Goal: Task Accomplishment & Management: Use online tool/utility

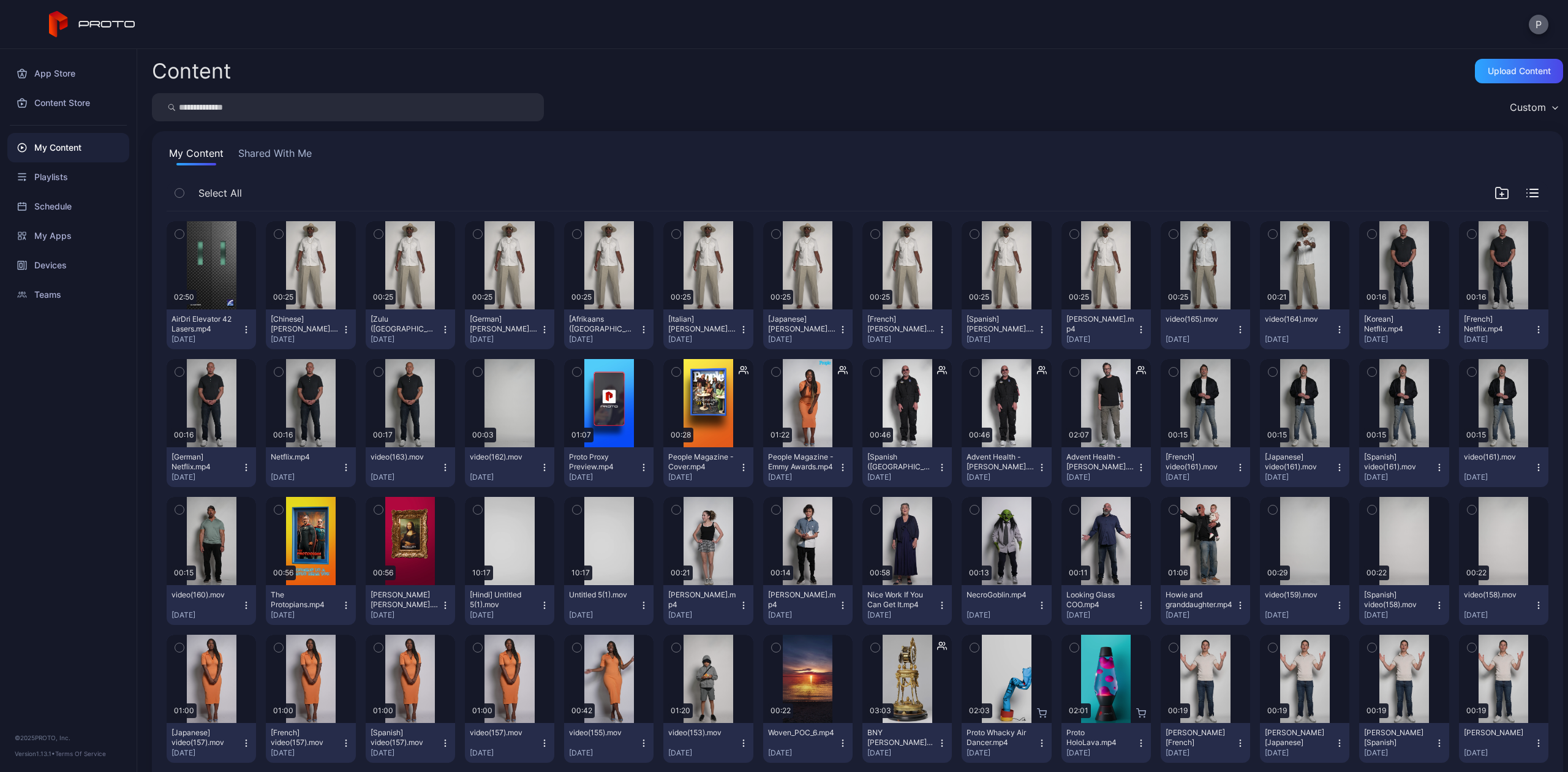
click at [1535, 26] on button "P" at bounding box center [1538, 24] width 19 height 19
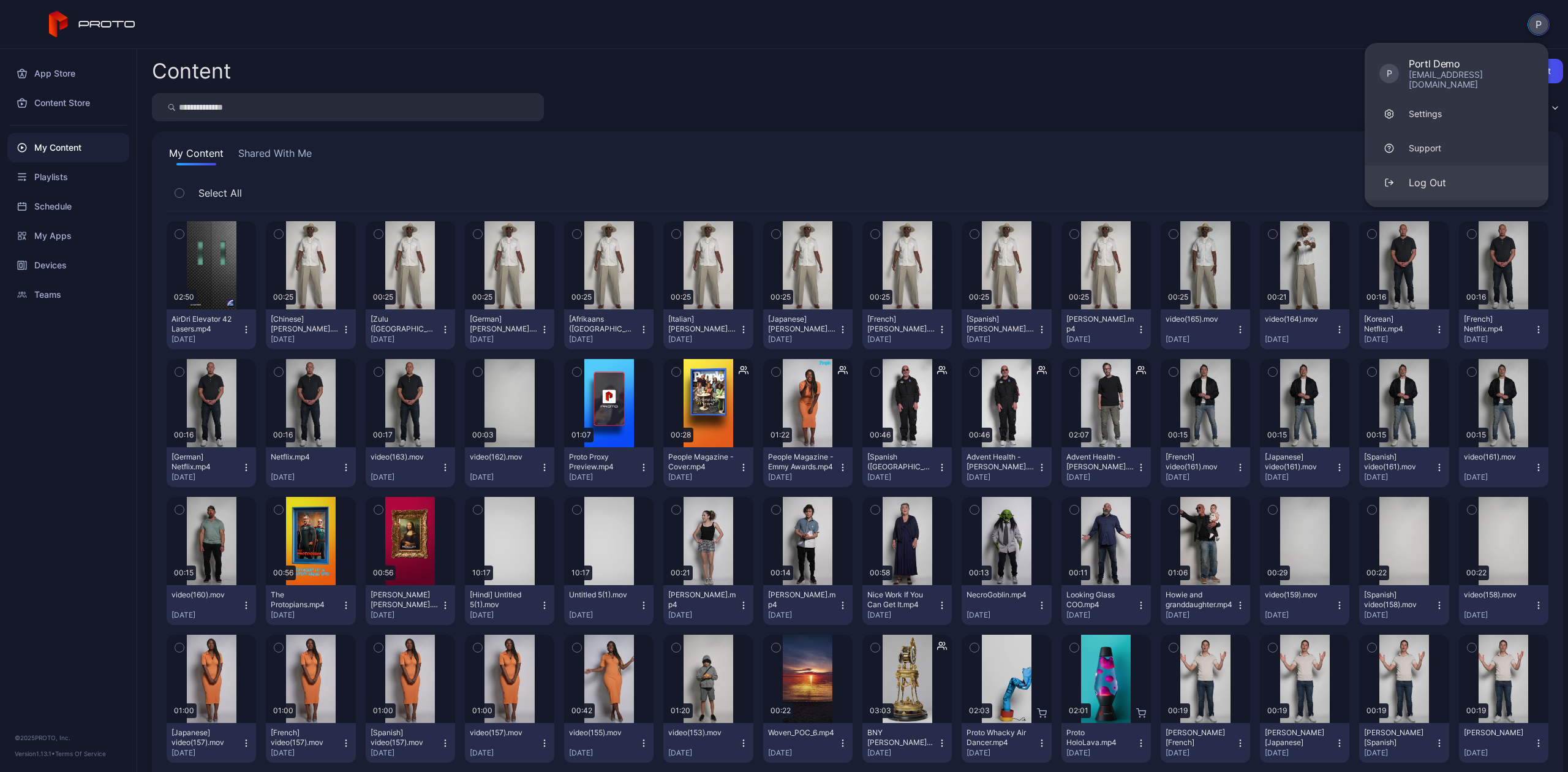
click at [1418, 165] on button "Log Out" at bounding box center [1457, 182] width 184 height 34
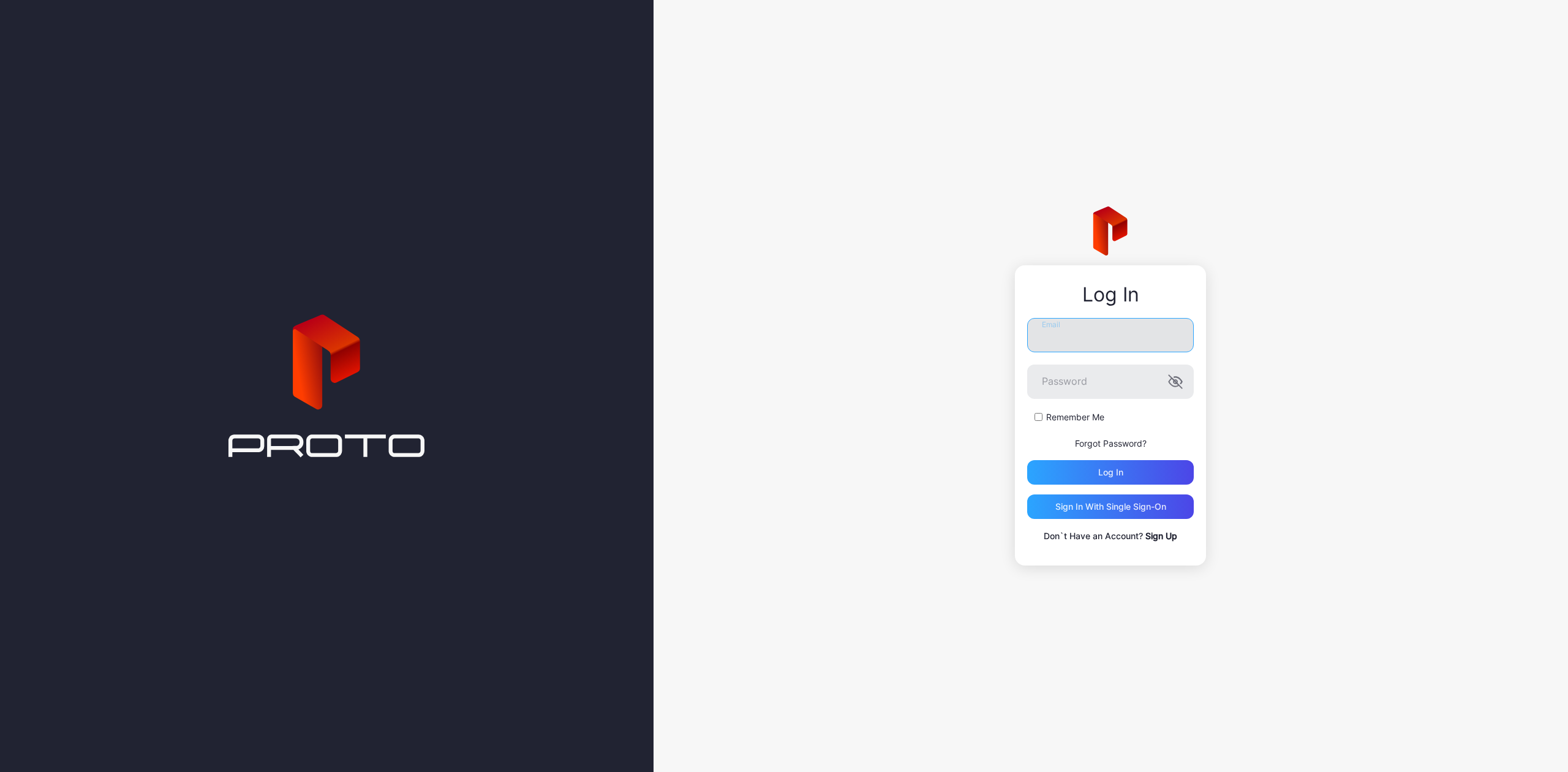
click at [1129, 327] on input "Email" at bounding box center [1110, 335] width 167 height 34
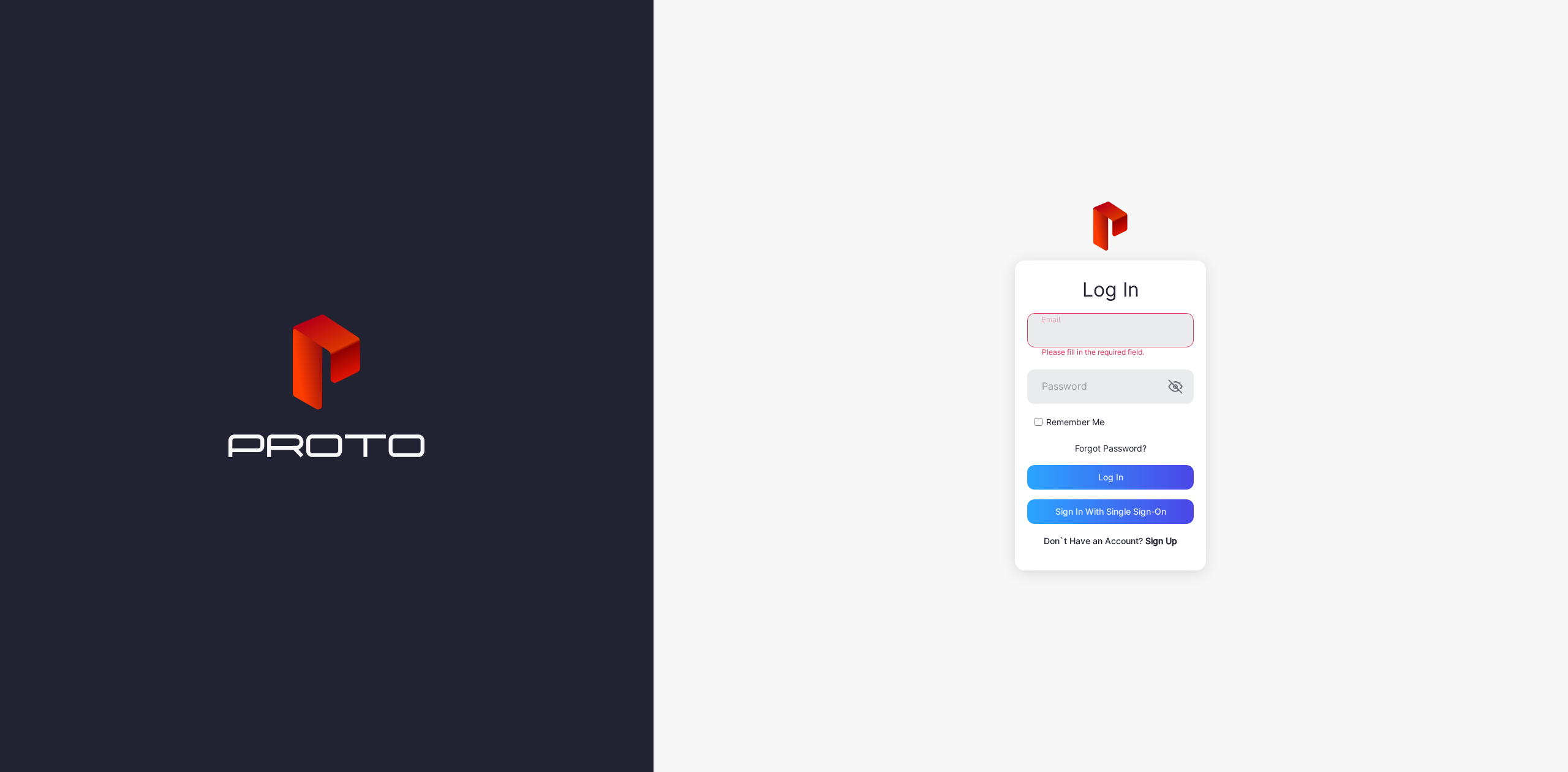
type input "**********"
click at [1115, 468] on div "Log in" at bounding box center [1110, 477] width 167 height 24
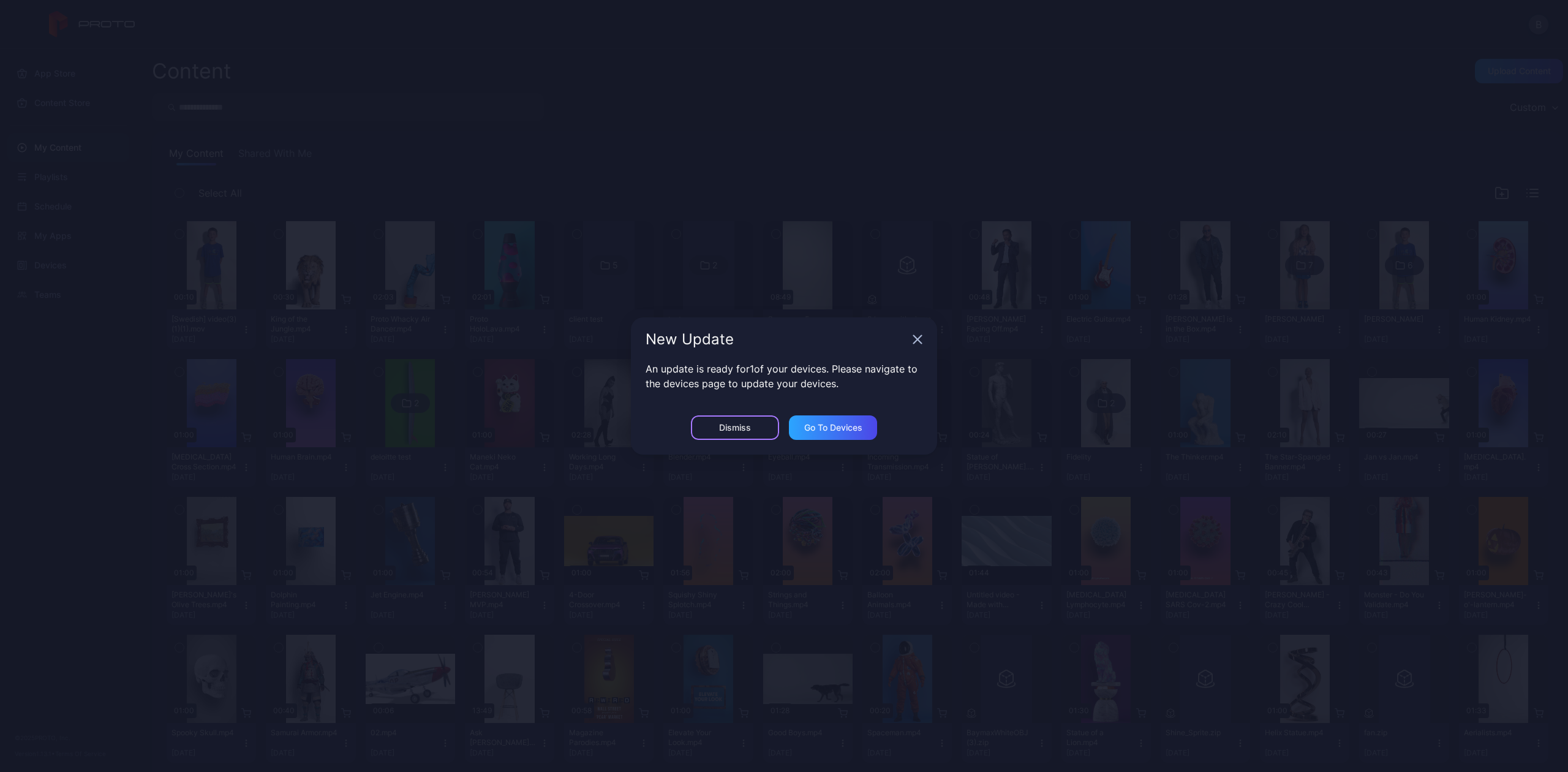
click at [719, 425] on div "Dismiss" at bounding box center [735, 428] width 32 height 10
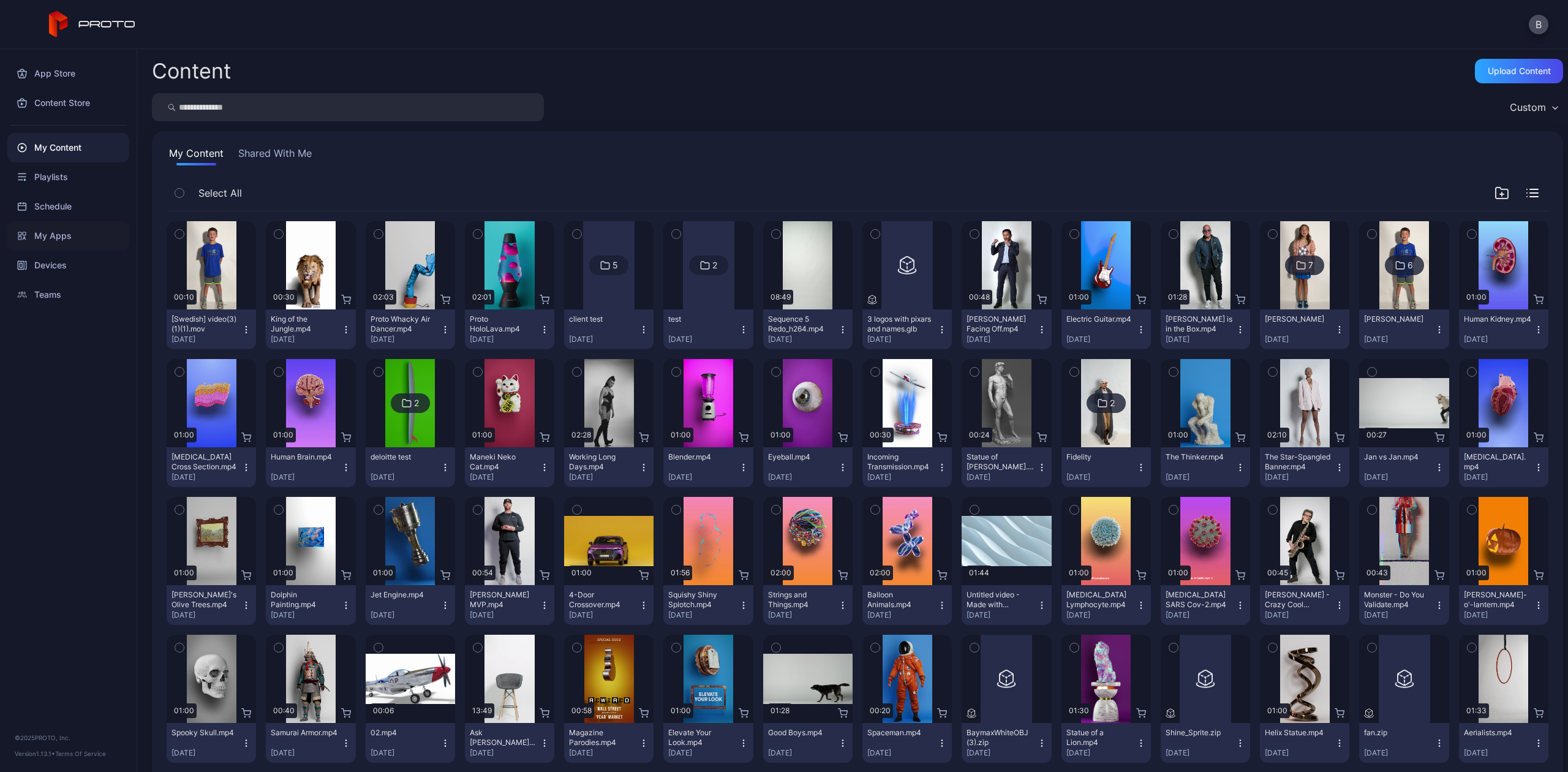
click at [84, 245] on div "My Apps" at bounding box center [68, 235] width 122 height 29
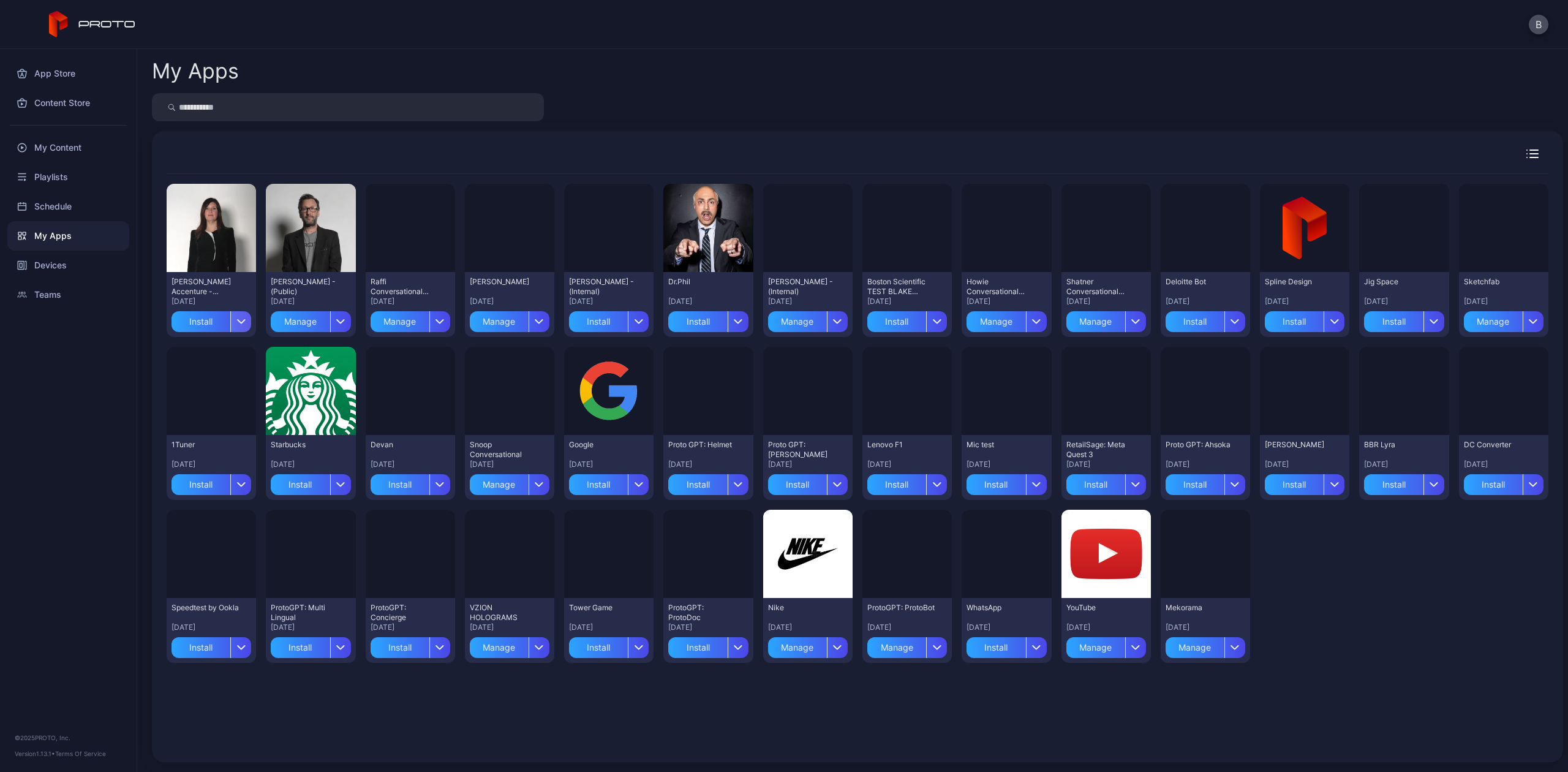
click at [240, 322] on icon "button" at bounding box center [242, 322] width 8 height 4
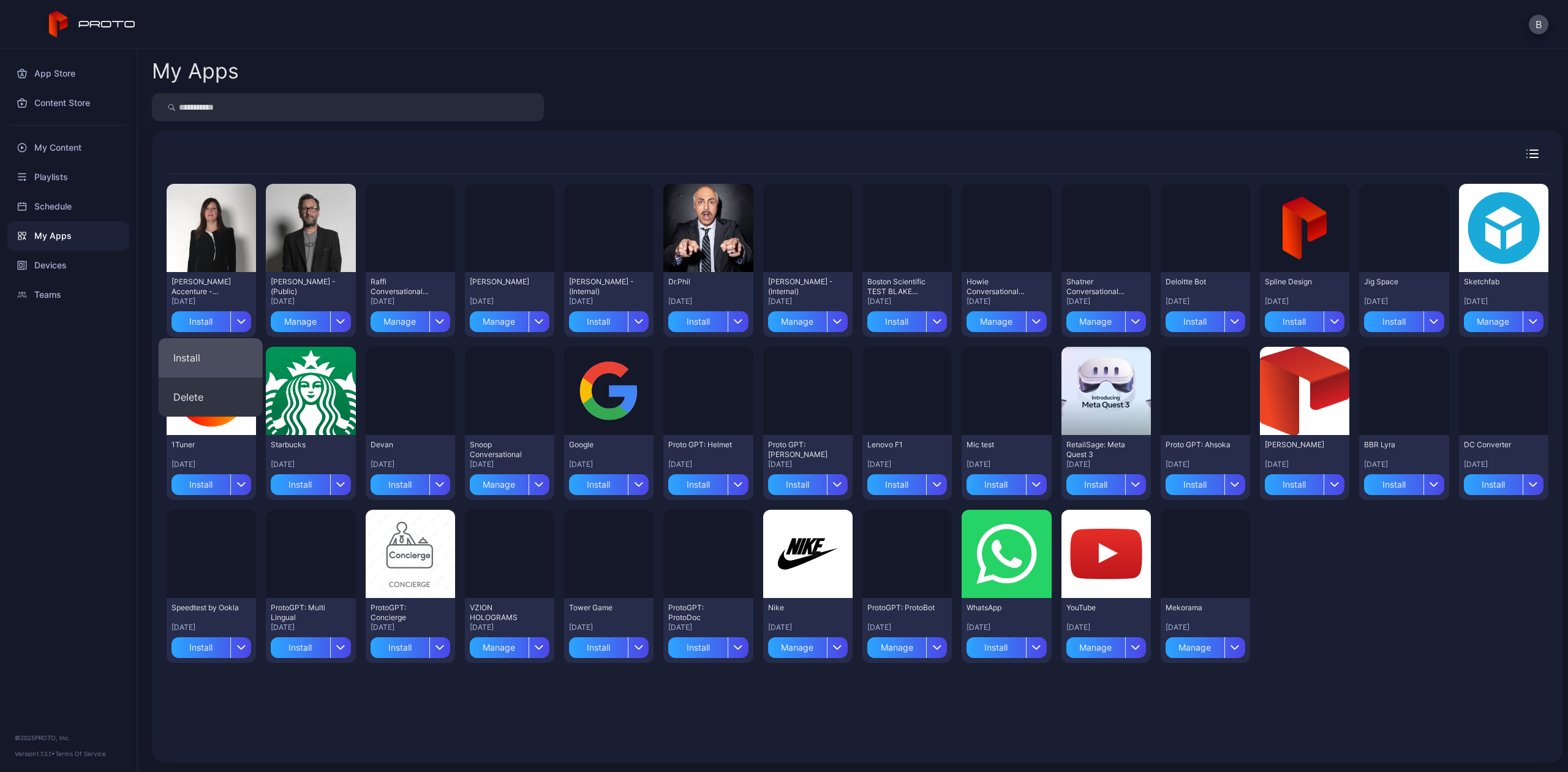
click at [225, 354] on button "Install" at bounding box center [210, 358] width 104 height 39
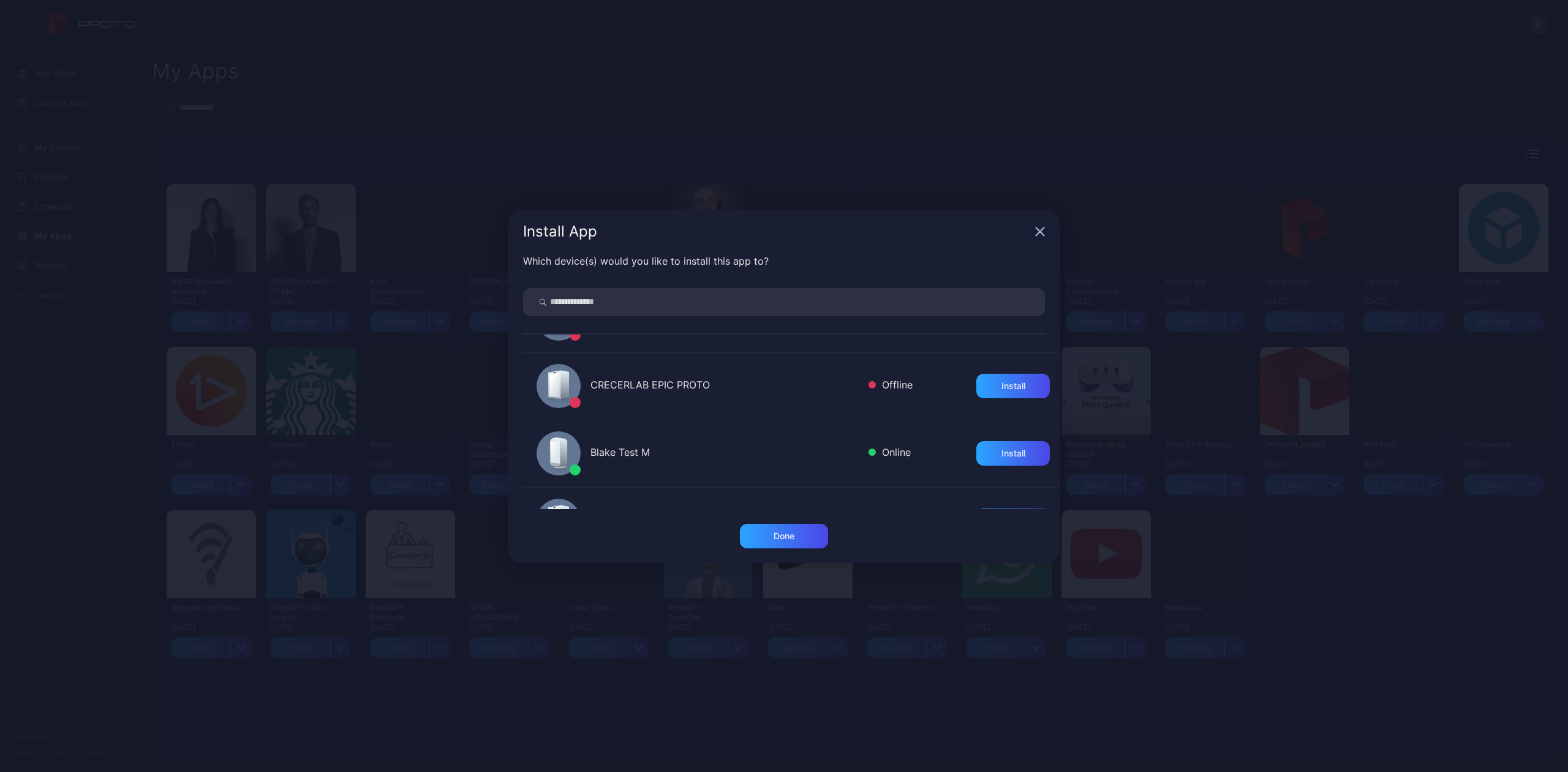
scroll to position [95, 0]
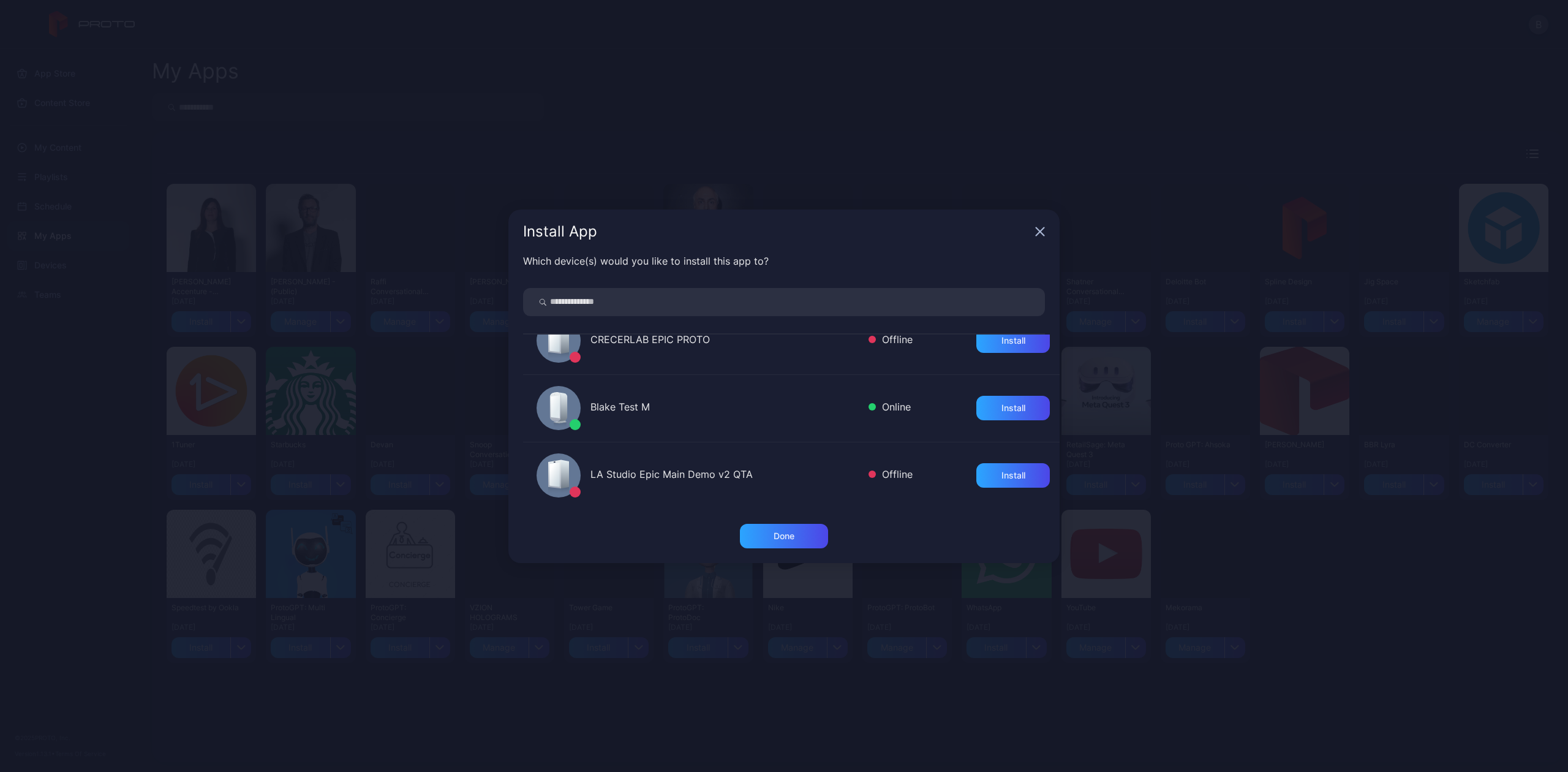
click at [687, 409] on div "Blake Test M" at bounding box center [724, 408] width 269 height 18
click at [1017, 412] on div "Install" at bounding box center [1013, 408] width 73 height 24
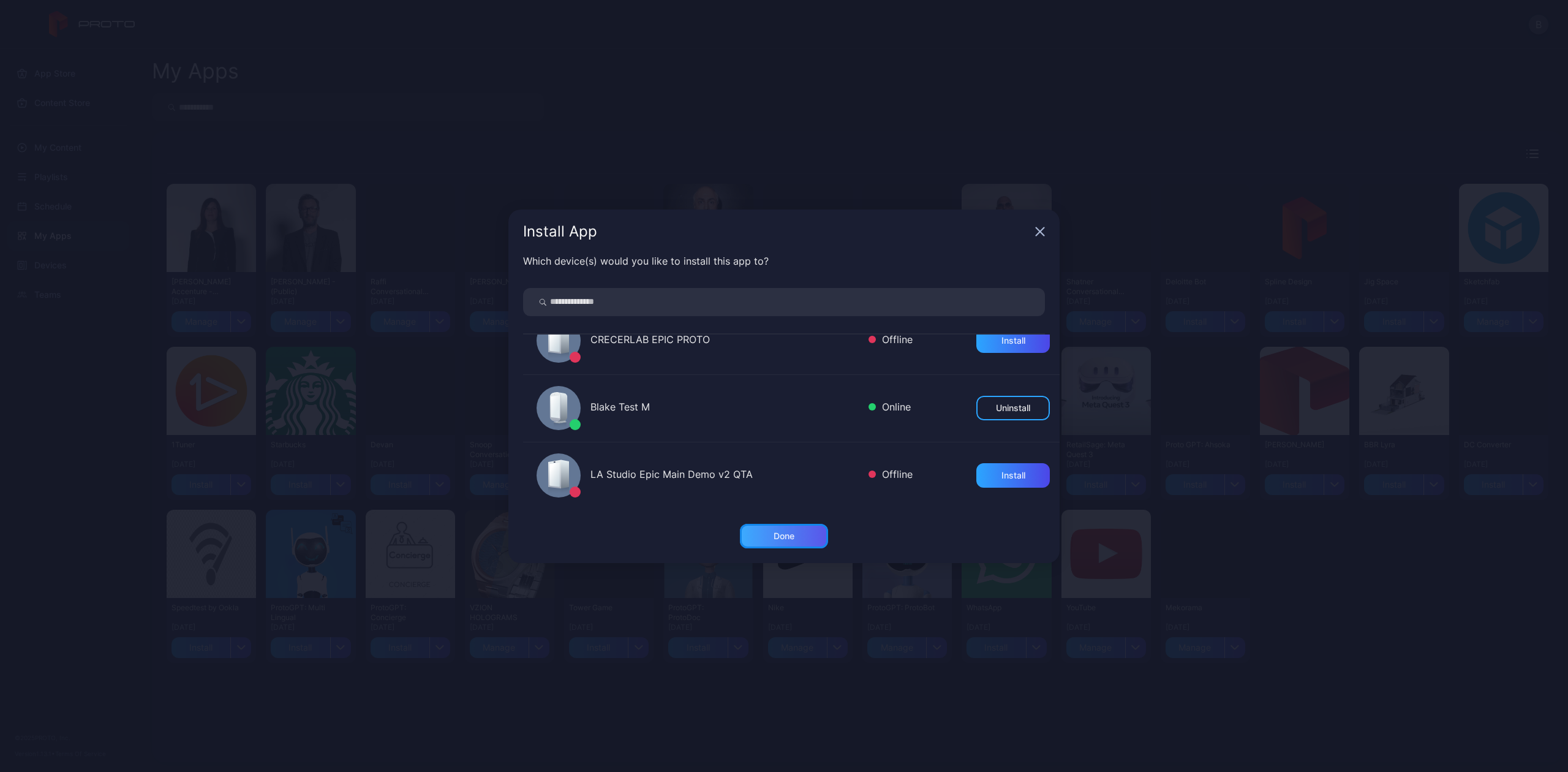
click at [771, 534] on div "Done" at bounding box center [784, 536] width 88 height 24
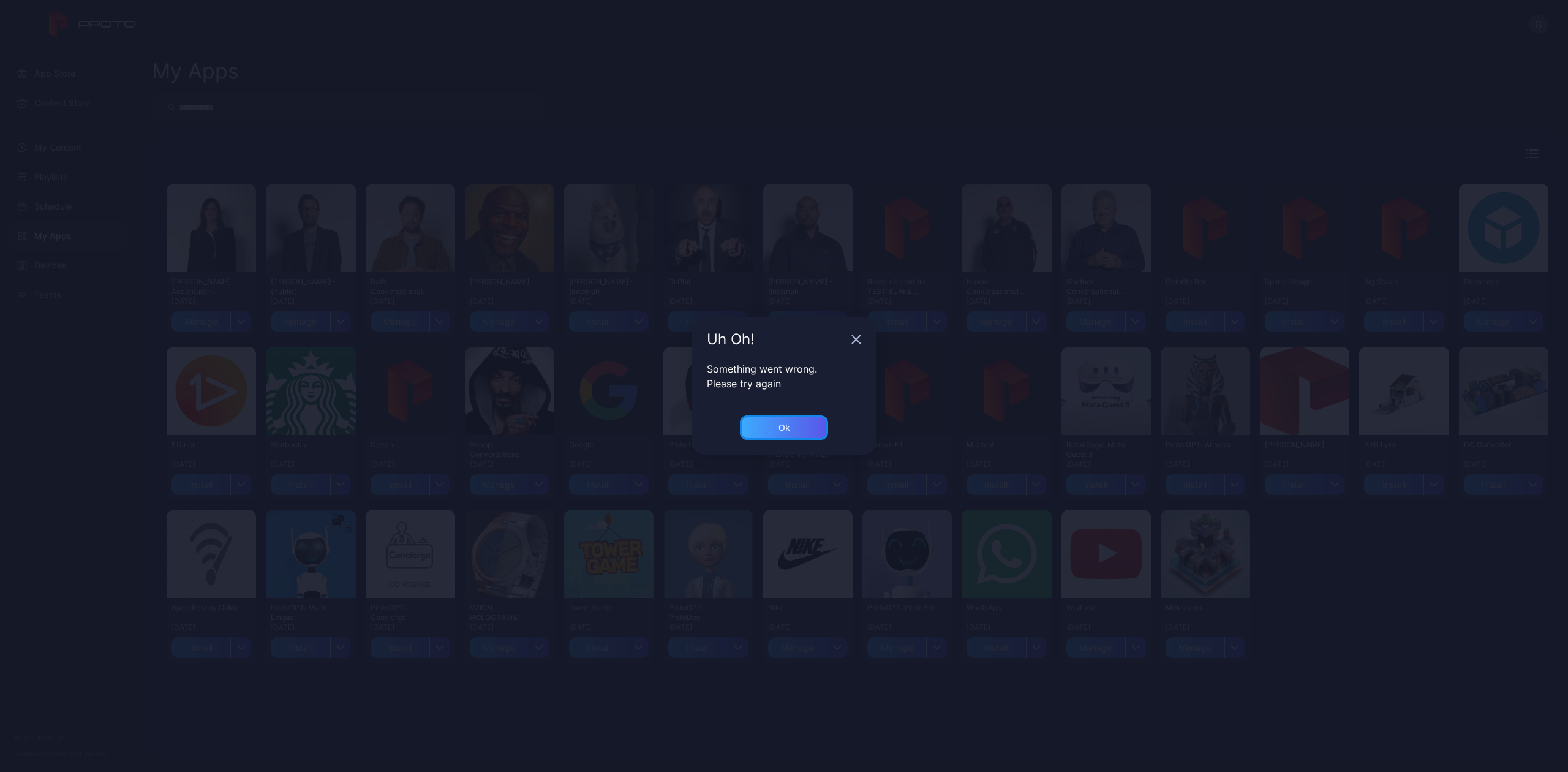
click at [780, 427] on div "Ok" at bounding box center [784, 428] width 12 height 10
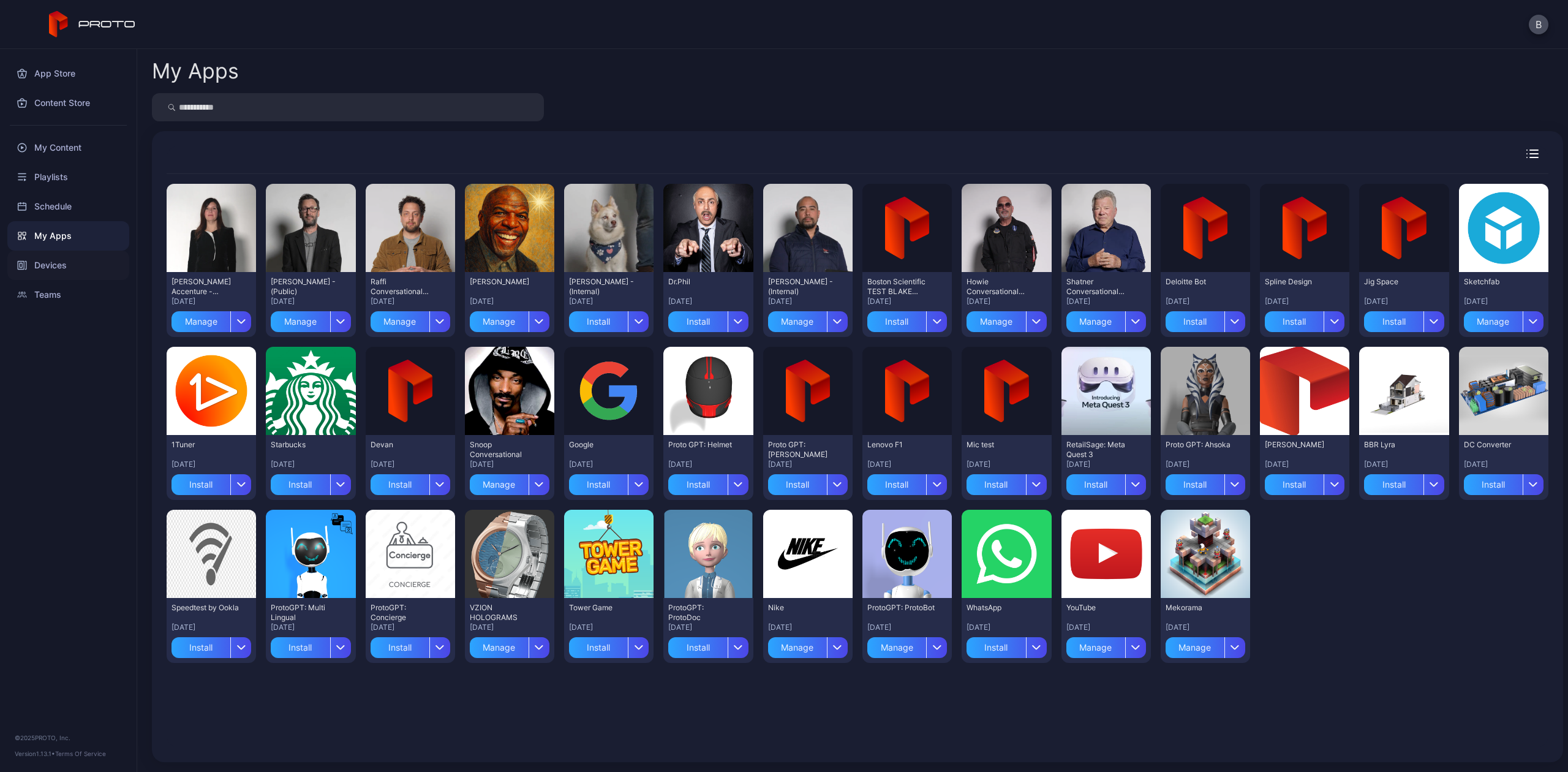
click at [84, 260] on div "Devices" at bounding box center [68, 265] width 122 height 29
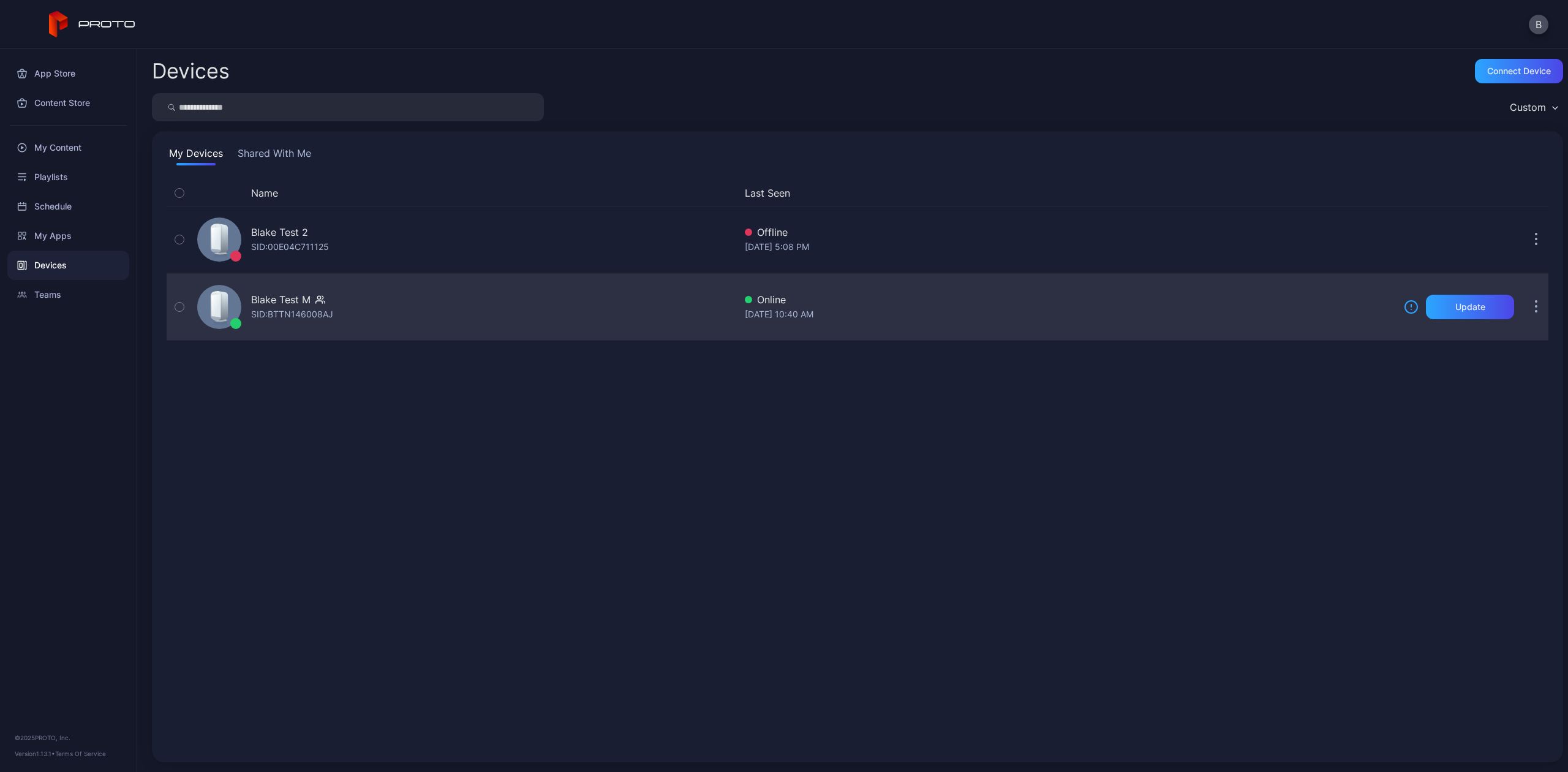
click at [329, 310] on div "SID: BTTN146008AJ" at bounding box center [292, 314] width 82 height 14
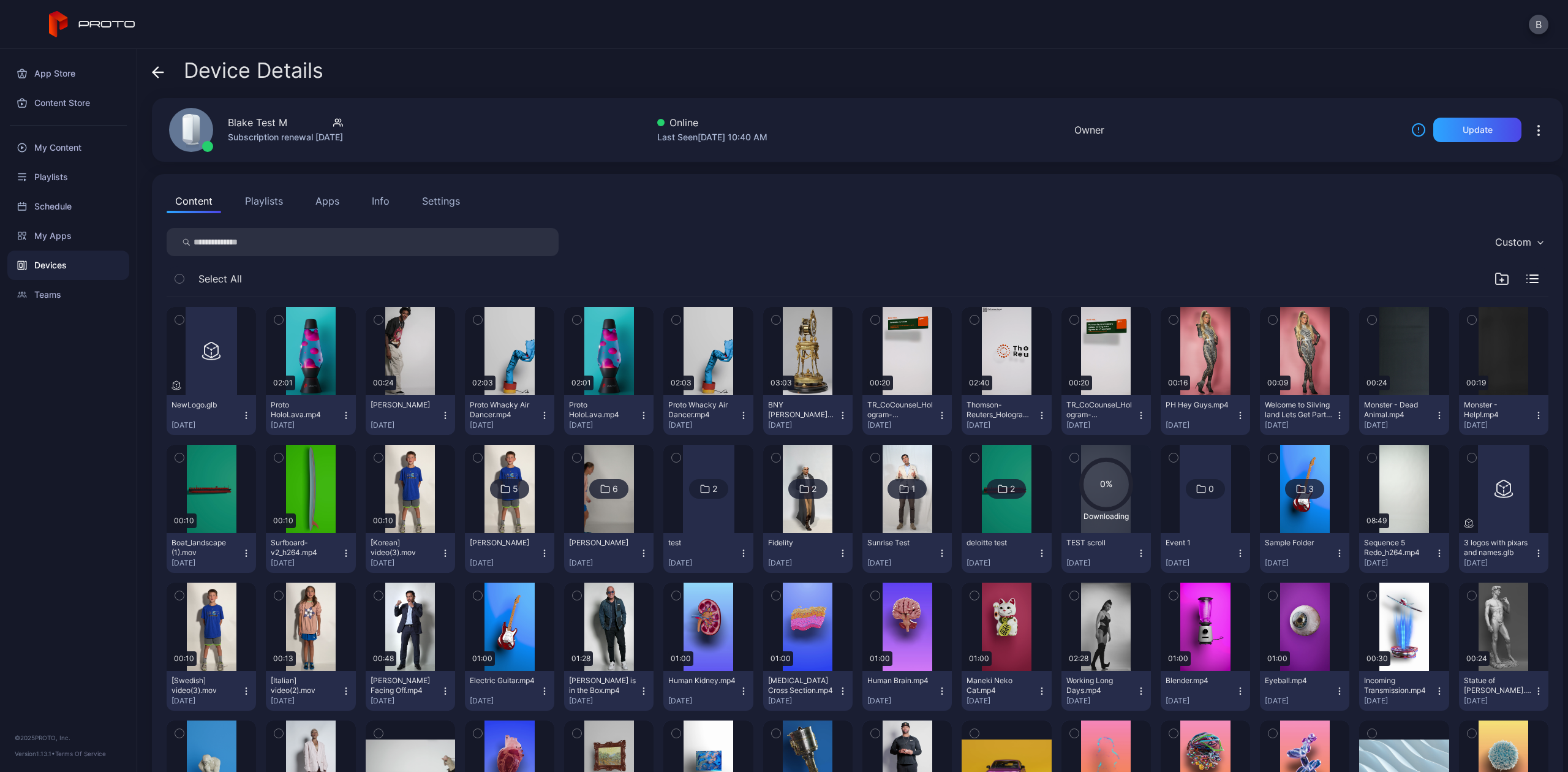
click at [312, 200] on button "Apps" at bounding box center [327, 200] width 41 height 24
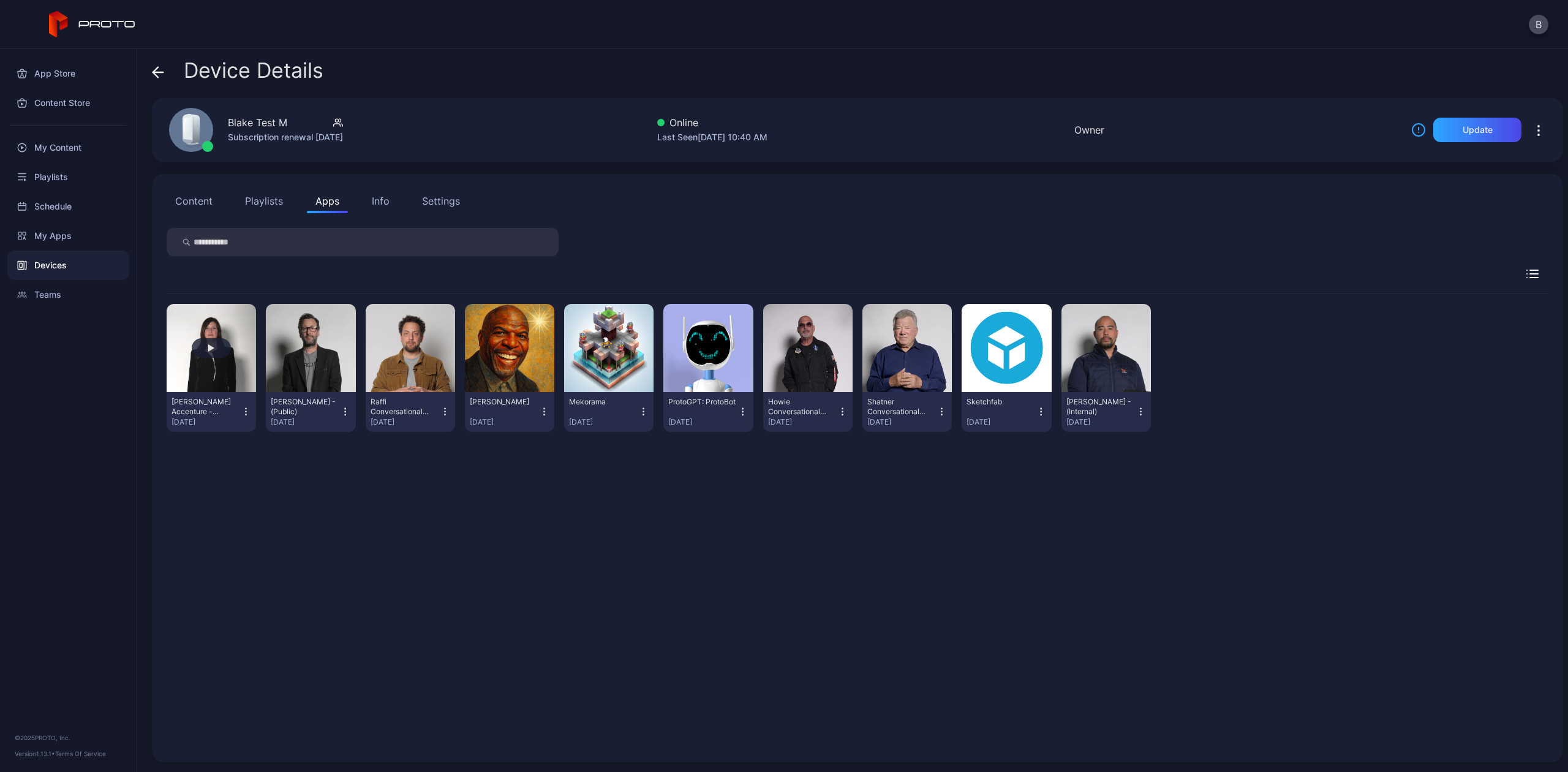
click at [199, 361] on button "button" at bounding box center [211, 347] width 90 height 88
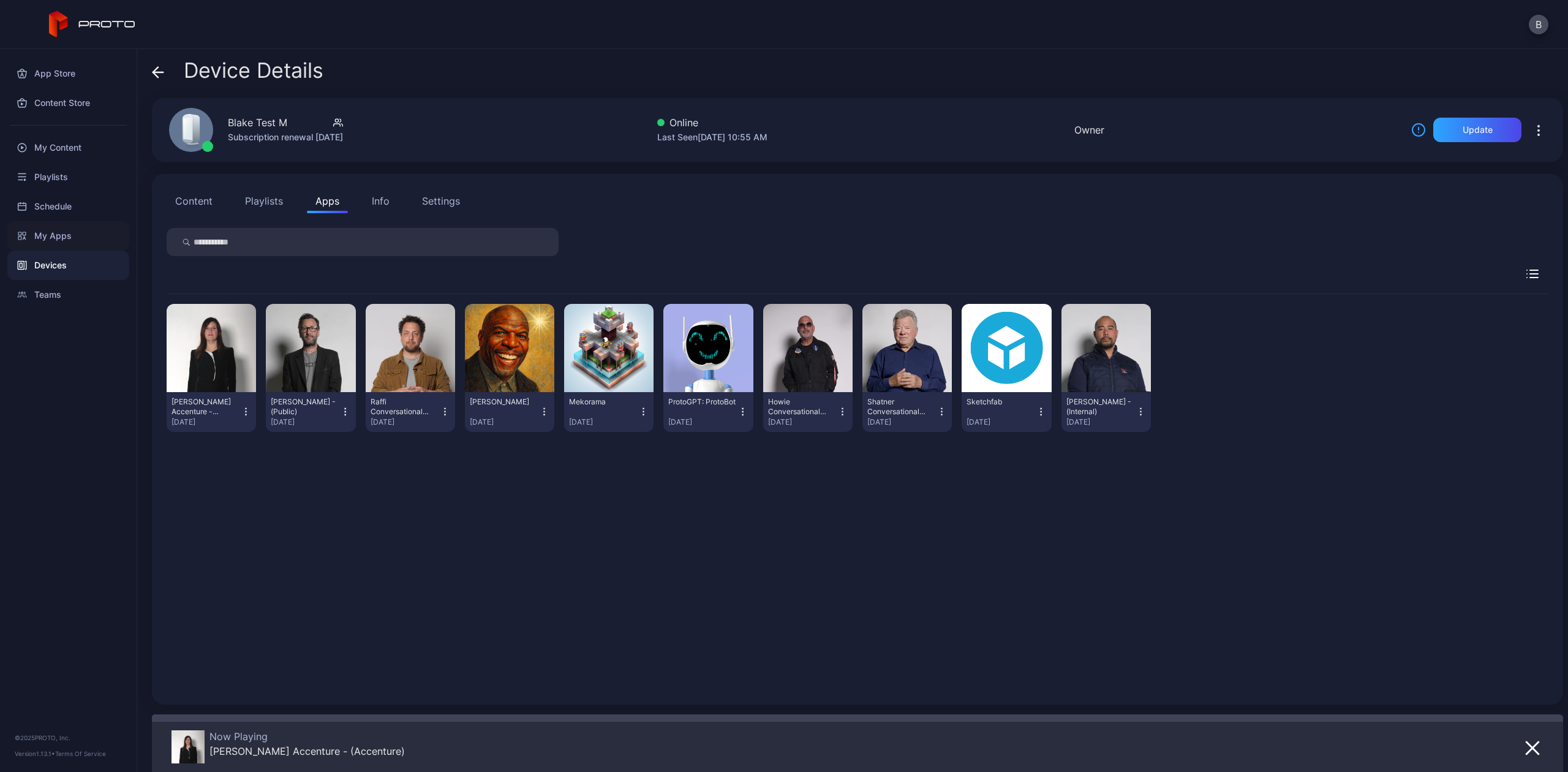
click at [56, 223] on div "My Apps" at bounding box center [68, 235] width 122 height 29
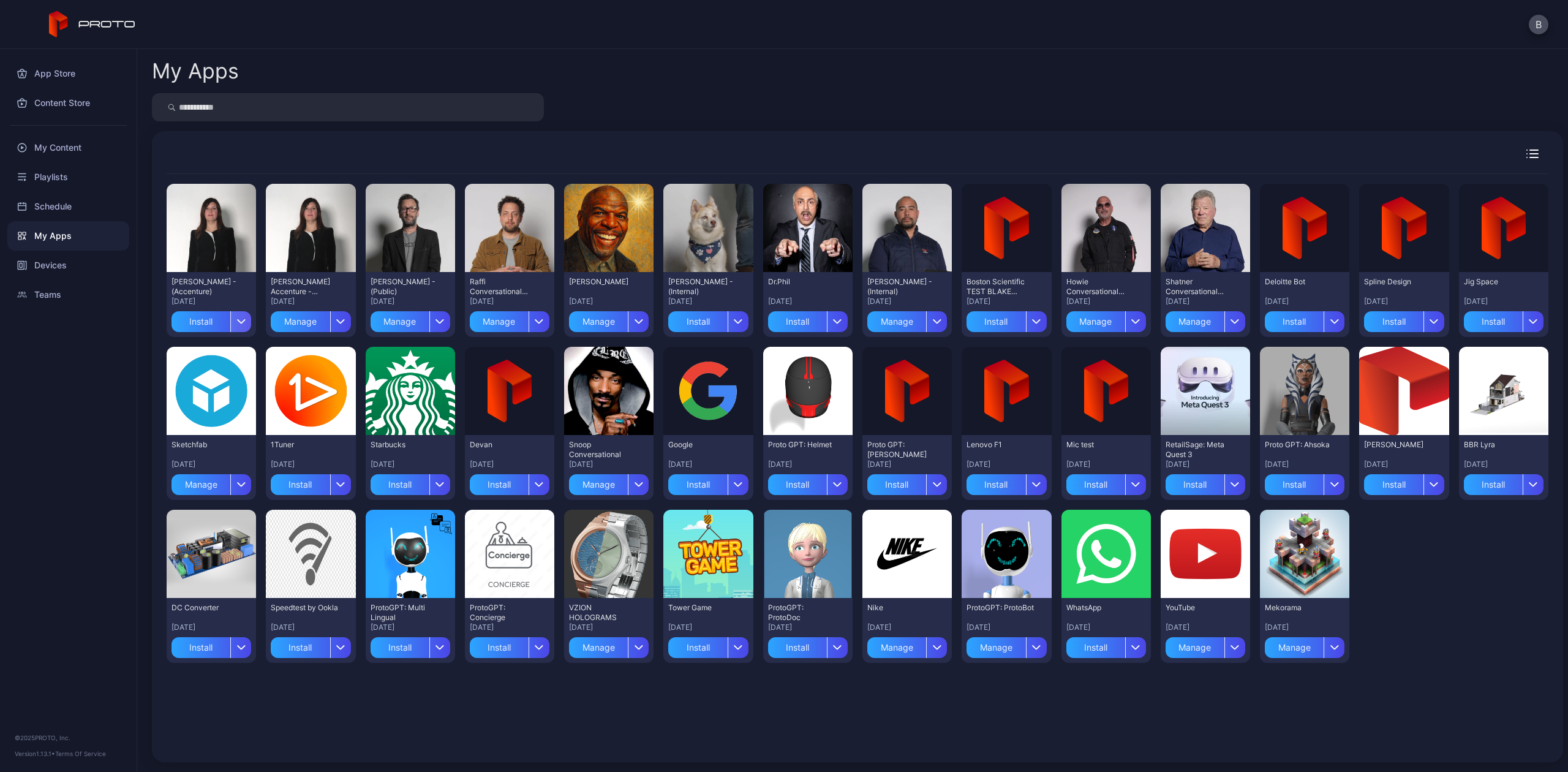
click at [241, 320] on icon "button" at bounding box center [241, 321] width 9 height 5
click at [182, 361] on button "Install" at bounding box center [210, 358] width 104 height 39
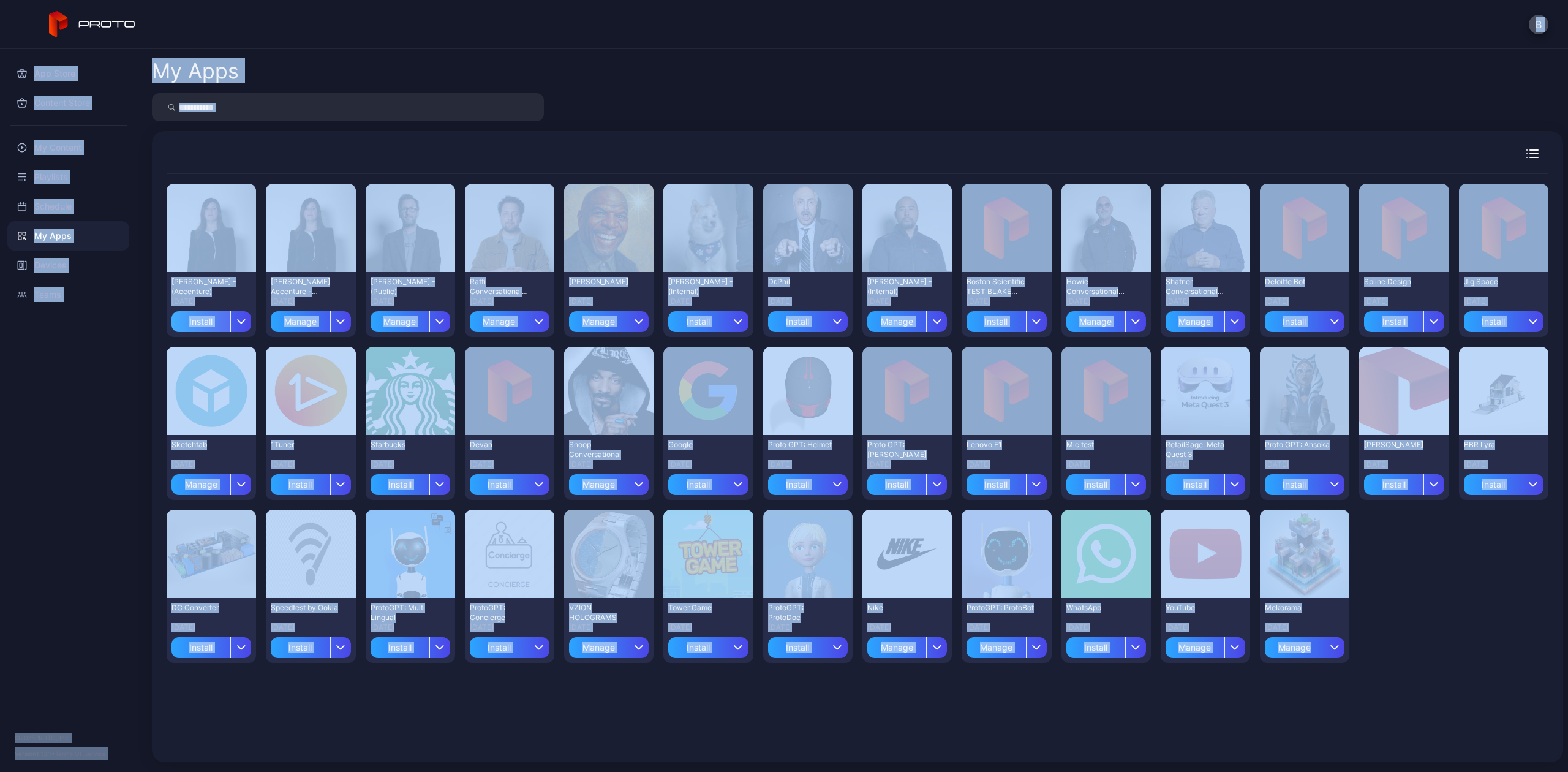
click at [218, 319] on div "Install" at bounding box center [201, 321] width 59 height 21
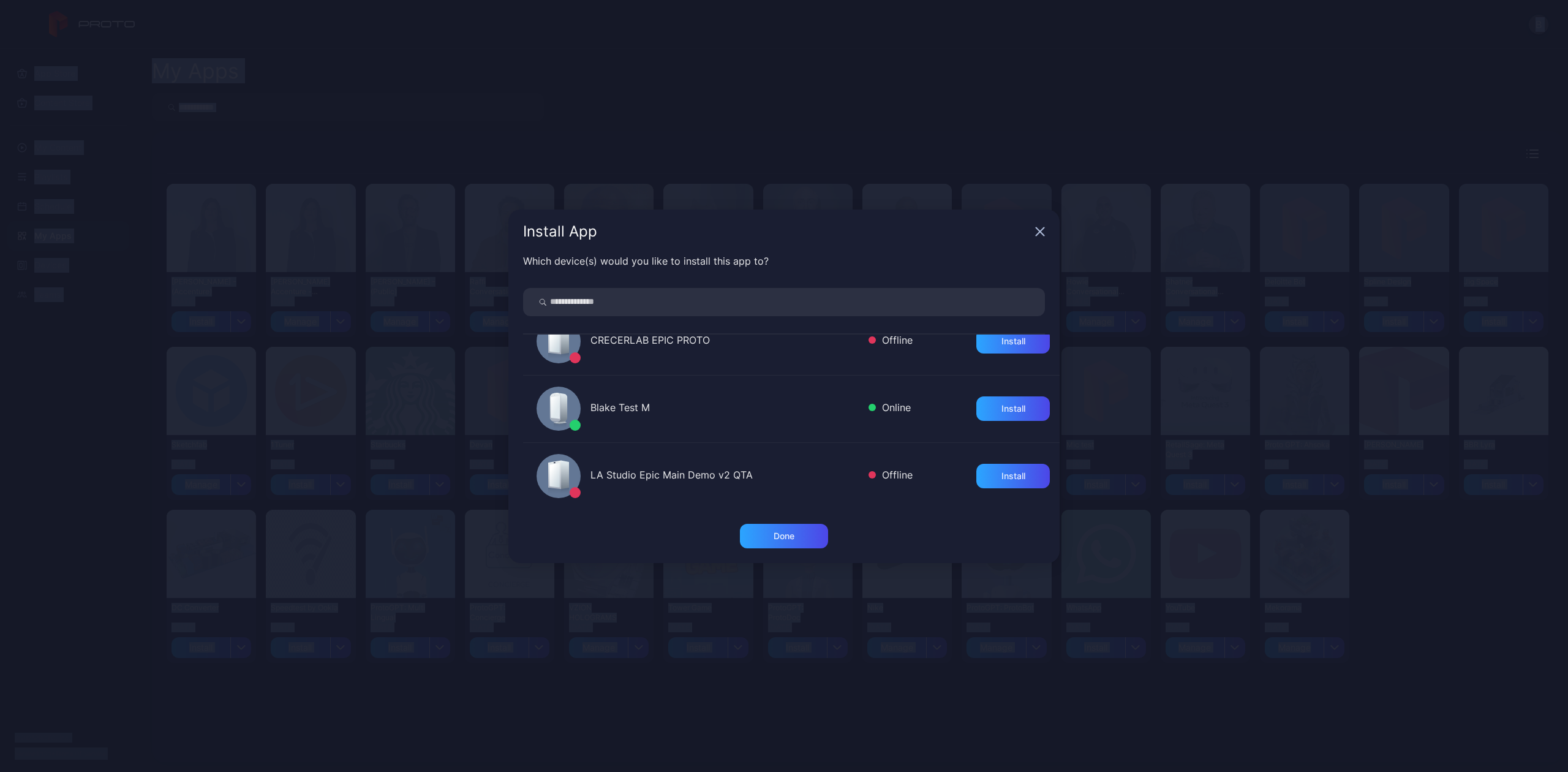
scroll to position [95, 0]
click at [1023, 403] on div "Install" at bounding box center [1013, 408] width 73 height 24
click at [767, 545] on div "Done" at bounding box center [784, 536] width 88 height 24
